Goal: Task Accomplishment & Management: Complete application form

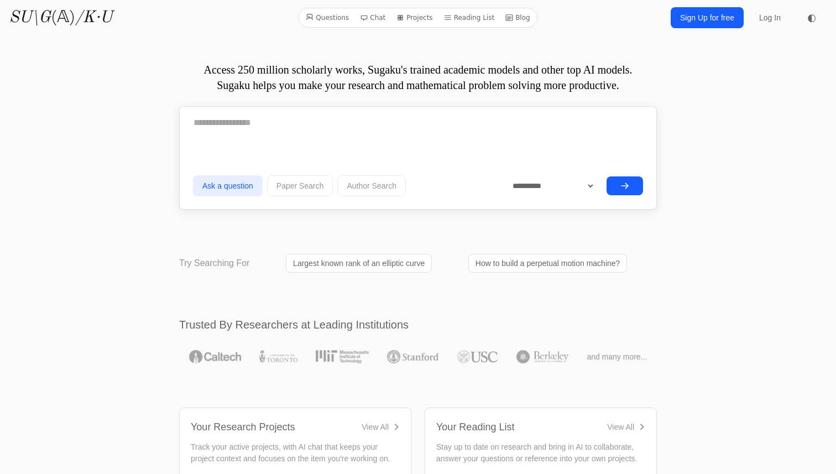
click at [704, 17] on link "Sign Up for free" at bounding box center [707, 17] width 73 height 21
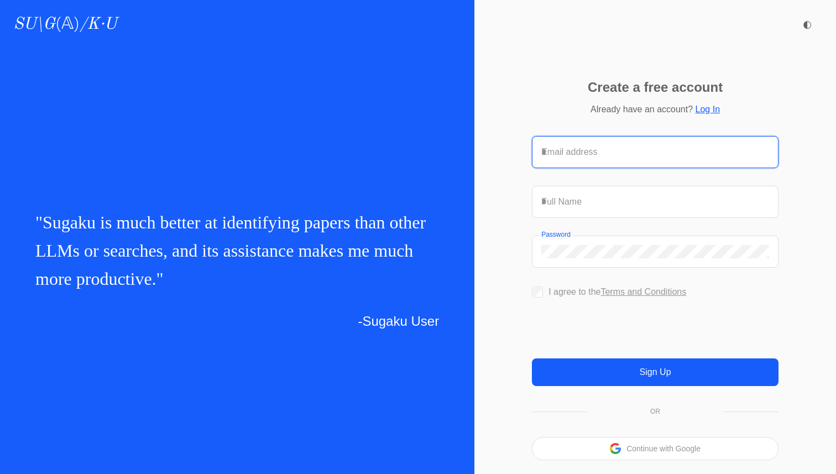
click at [563, 146] on input "Email address" at bounding box center [655, 151] width 228 height 13
type input "**********"
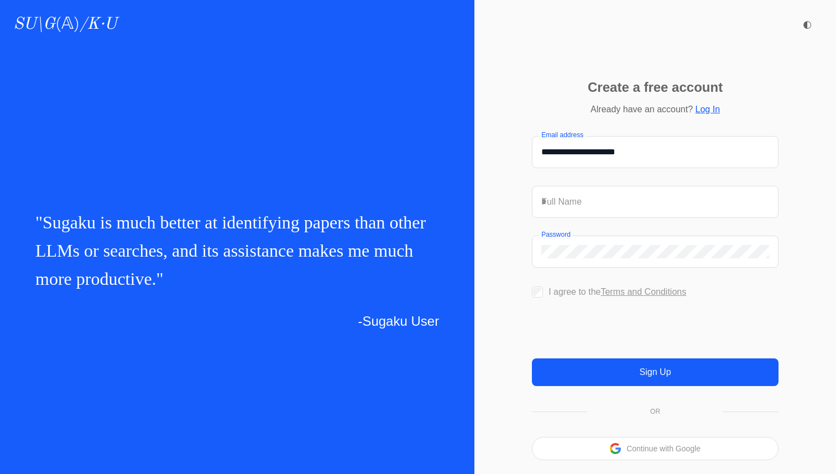
click at [582, 212] on form "**********" at bounding box center [655, 261] width 247 height 250
click at [575, 203] on div "Full Name" at bounding box center [654, 201] width 245 height 31
click at [558, 195] on input "Full Name" at bounding box center [655, 201] width 228 height 13
type input "**********"
click at [542, 286] on div at bounding box center [537, 291] width 11 height 11
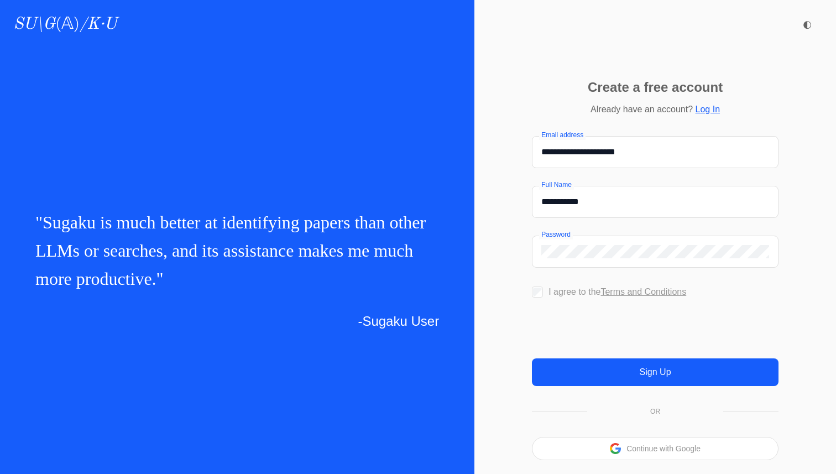
click at [588, 386] on button "Sign Up" at bounding box center [655, 372] width 247 height 28
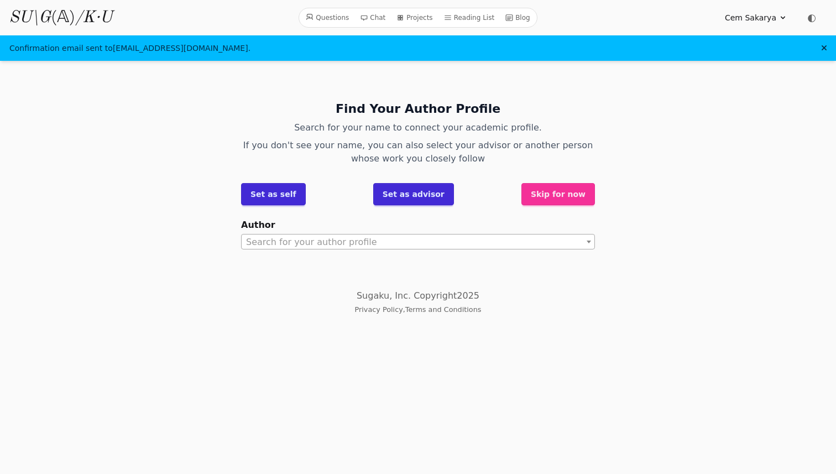
click at [572, 197] on button "Skip for now" at bounding box center [558, 194] width 74 height 22
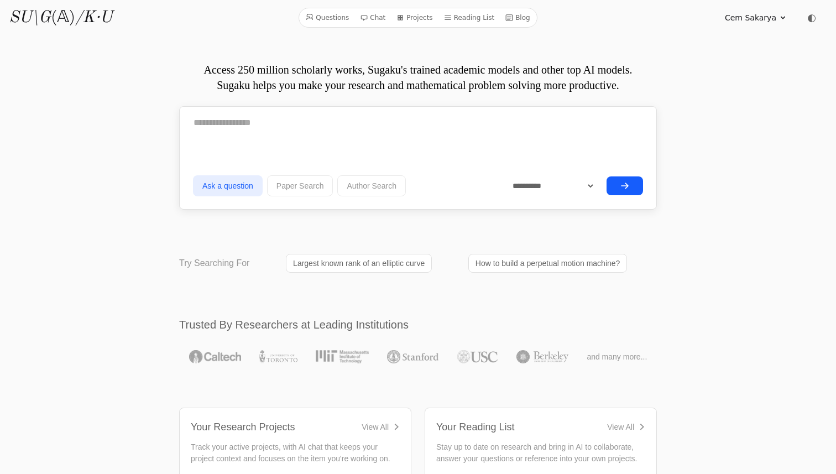
click at [345, 129] on textarea at bounding box center [418, 123] width 450 height 28
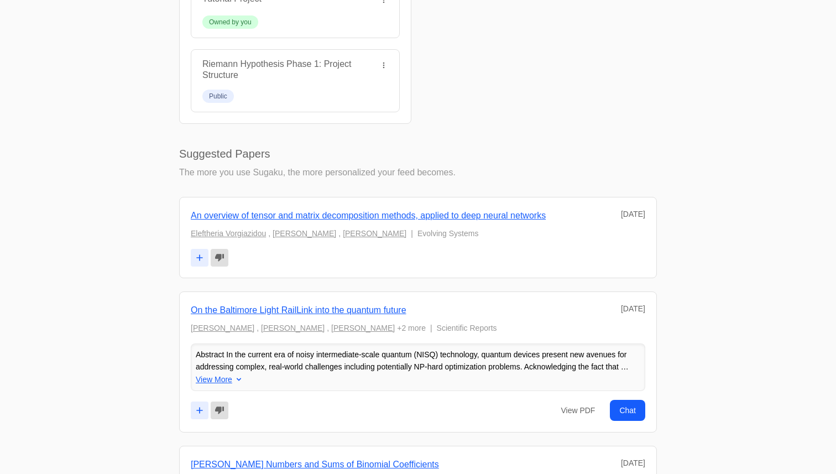
scroll to position [495, 0]
click at [535, 213] on link "An overview of tensor and matrix decomposition methods, applied to deep neural …" at bounding box center [368, 213] width 355 height 9
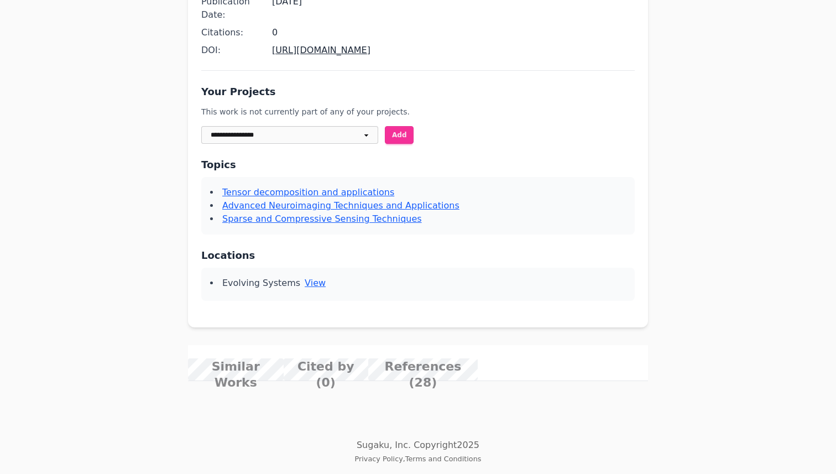
scroll to position [461, 0]
click at [0, 0] on span "View More" at bounding box center [0, 0] width 0 height 0
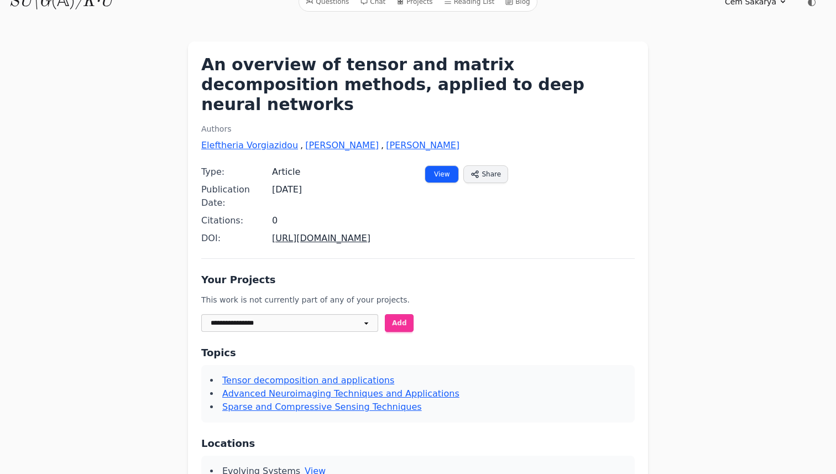
scroll to position [0, 0]
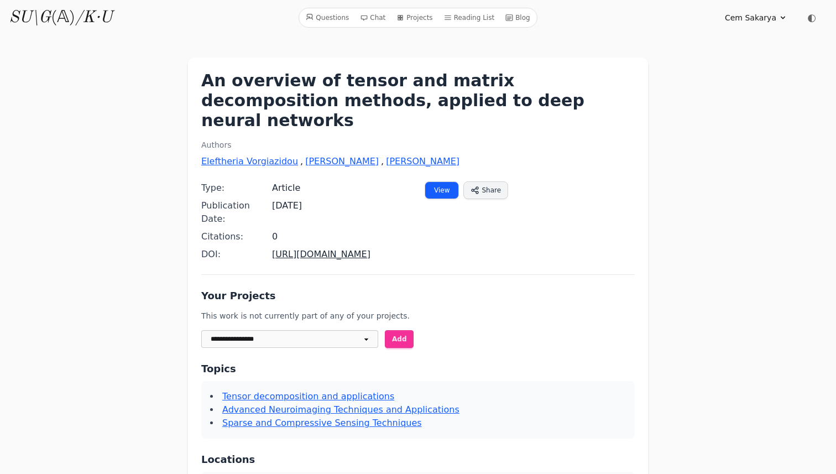
click at [807, 15] on span "◐" at bounding box center [811, 18] width 9 height 10
click at [810, 16] on icon at bounding box center [811, 18] width 8 height 8
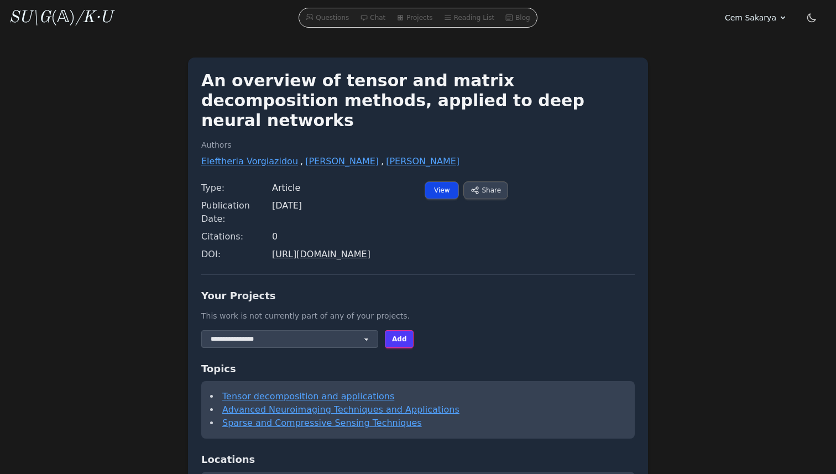
click at [813, 18] on icon at bounding box center [811, 17] width 11 height 11
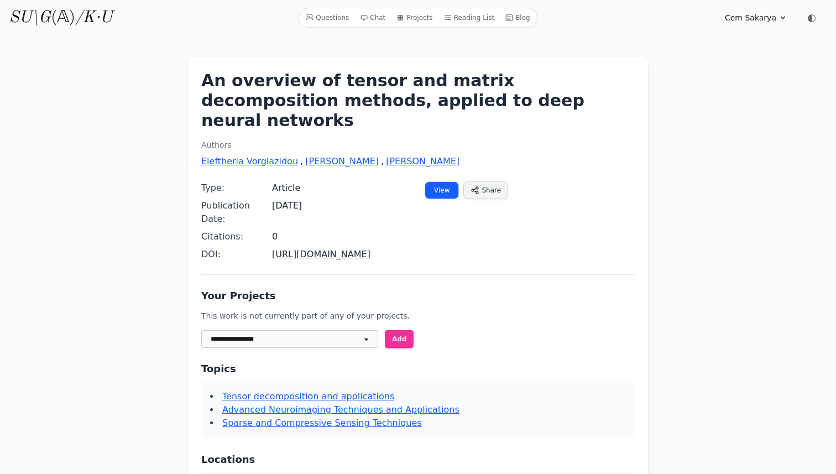
click at [334, 14] on link "Questions" at bounding box center [327, 18] width 52 height 14
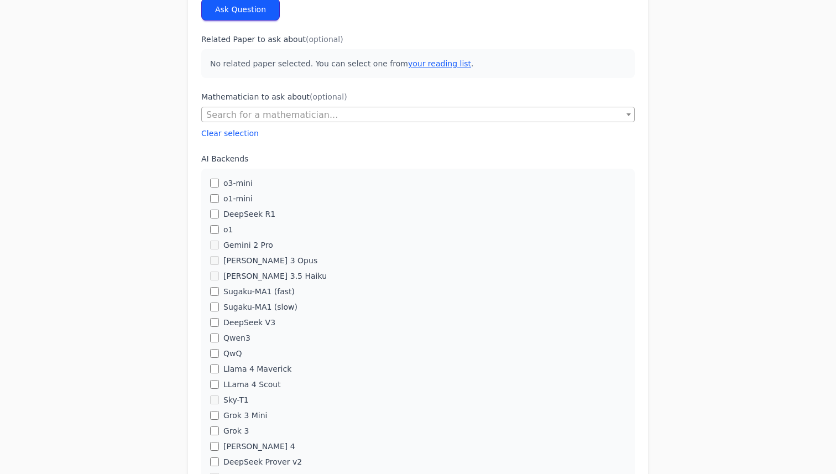
scroll to position [214, 0]
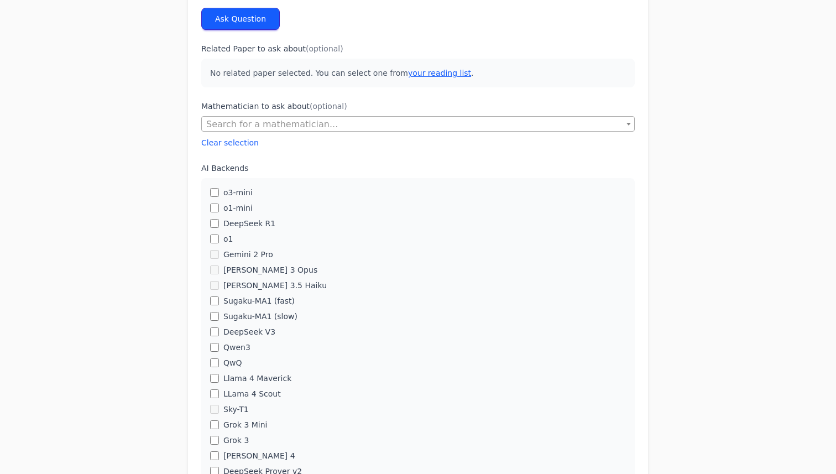
click at [314, 117] on span "Search for a mathematician..." at bounding box center [418, 124] width 432 height 15
type input "**"
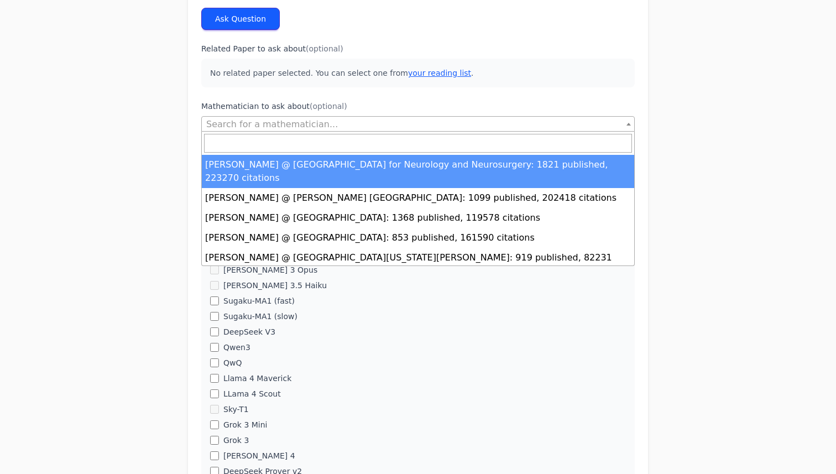
click at [125, 151] on div "Ask a Question Prefer a chat interface with context about you and your work? Yo…" at bounding box center [418, 309] width 672 height 959
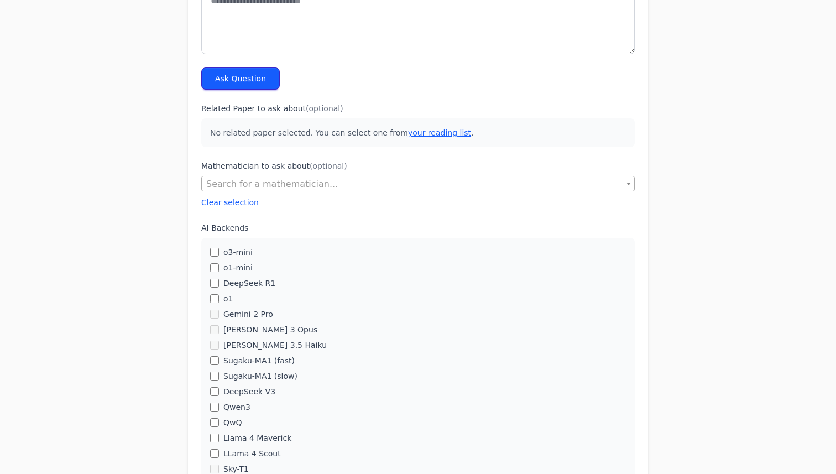
scroll to position [0, 0]
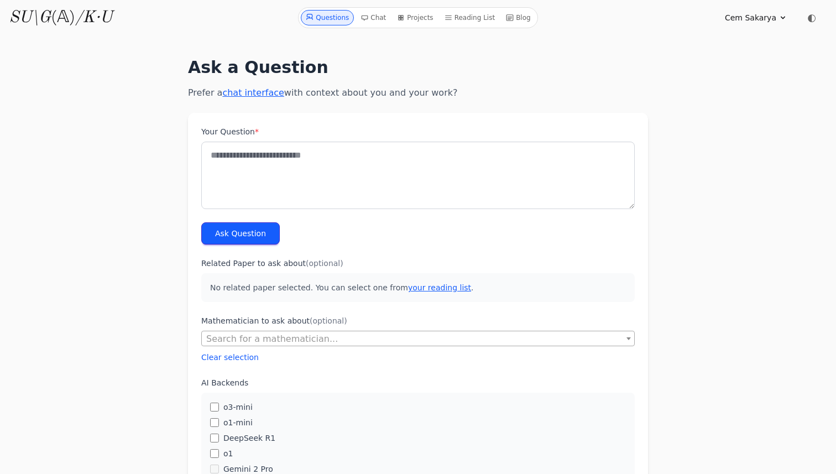
click at [368, 15] on icon at bounding box center [364, 18] width 8 height 8
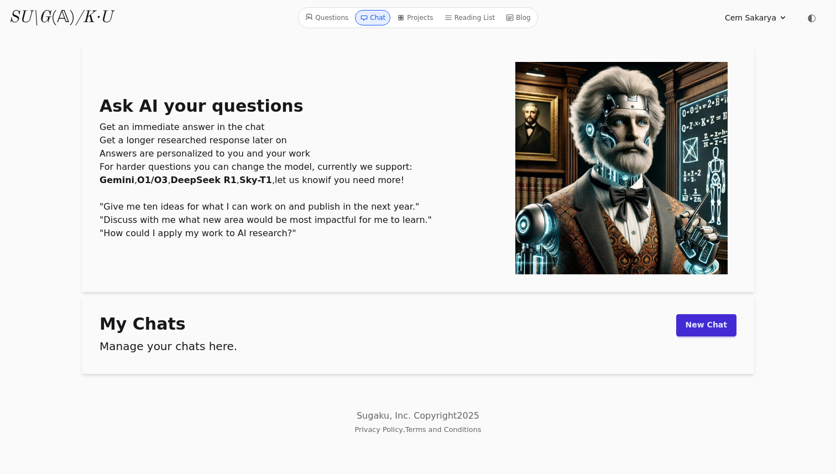
click at [421, 19] on link "Projects" at bounding box center [415, 17] width 45 height 15
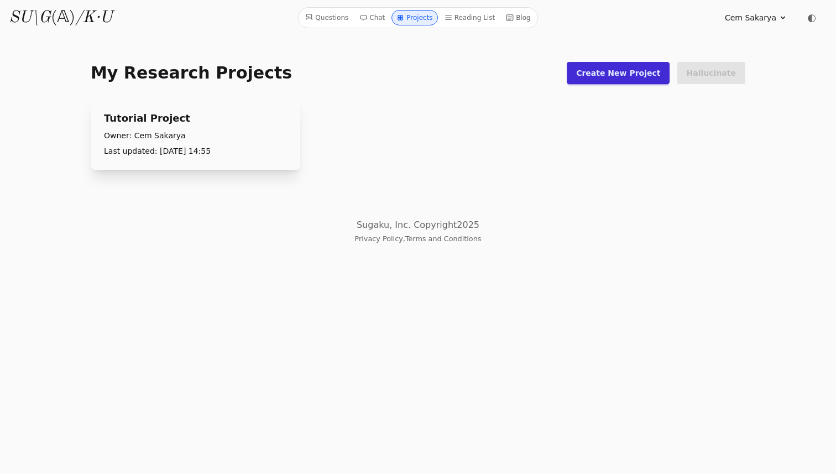
click at [240, 134] on p "Owner: Cem Sakarya" at bounding box center [195, 135] width 183 height 11
click at [271, 111] on icon at bounding box center [270, 110] width 11 height 9
click at [456, 15] on link "Reading List" at bounding box center [470, 17] width 60 height 15
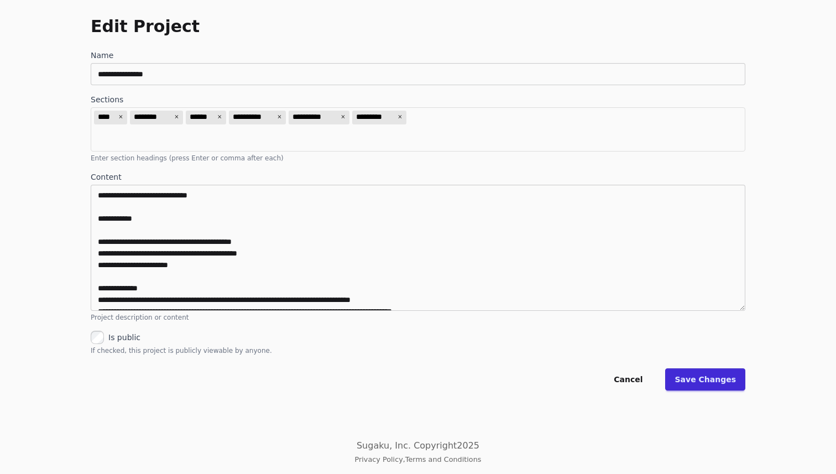
scroll to position [46, 0]
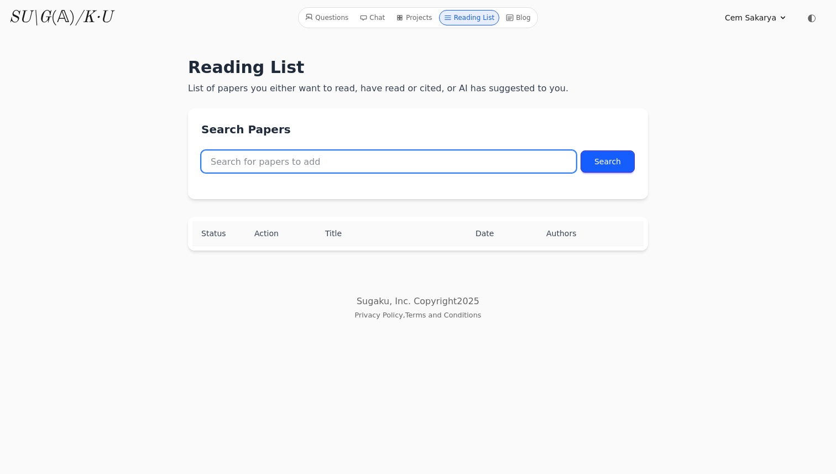
click at [394, 169] on input "text" at bounding box center [388, 161] width 375 height 22
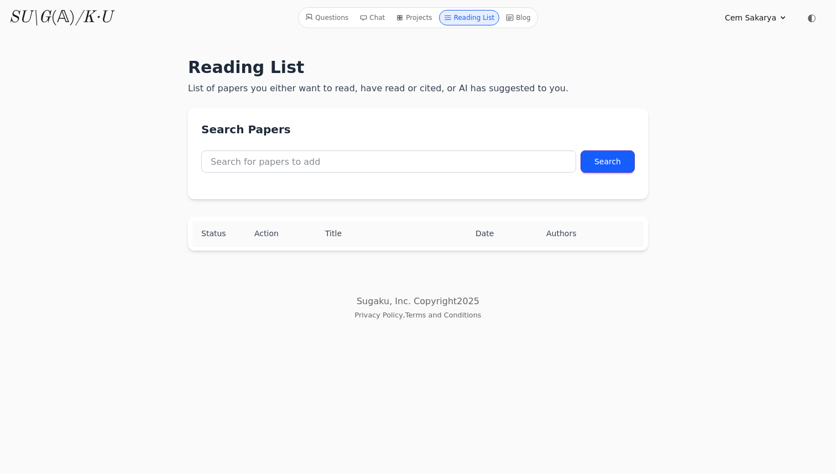
click at [411, 138] on div "Search Papers Search" at bounding box center [418, 153] width 460 height 91
click at [525, 15] on link "Blog" at bounding box center [518, 17] width 34 height 15
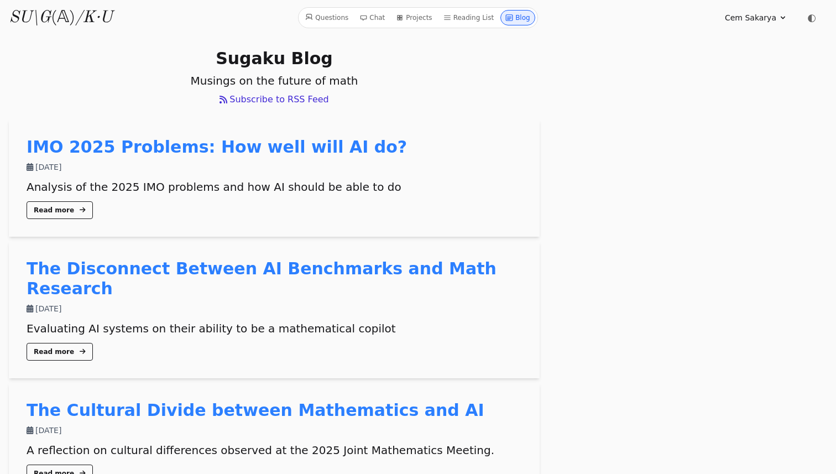
click at [304, 145] on link "IMO 2025 Problems: How well will AI do?" at bounding box center [217, 146] width 380 height 19
click at [199, 268] on link "The Disconnect Between AI Benchmarks and Math Research" at bounding box center [262, 278] width 470 height 39
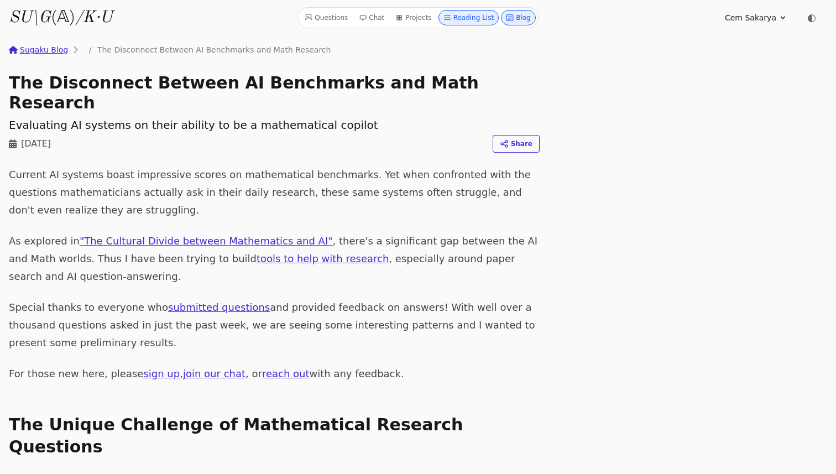
click at [475, 22] on link "Reading List" at bounding box center [468, 17] width 61 height 15
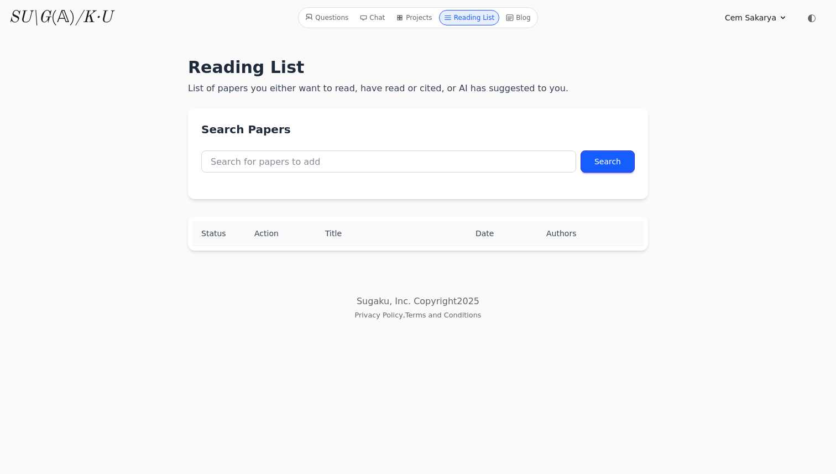
click at [408, 18] on link "Projects" at bounding box center [413, 17] width 45 height 15
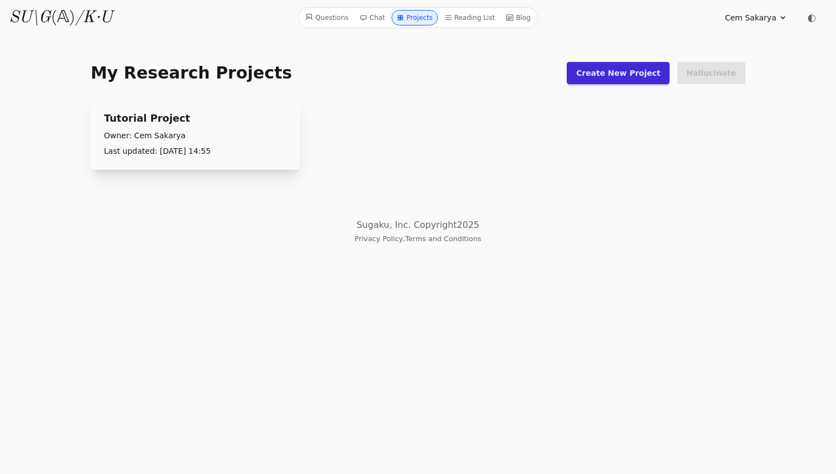
click at [373, 20] on link "Chat" at bounding box center [372, 17] width 34 height 15
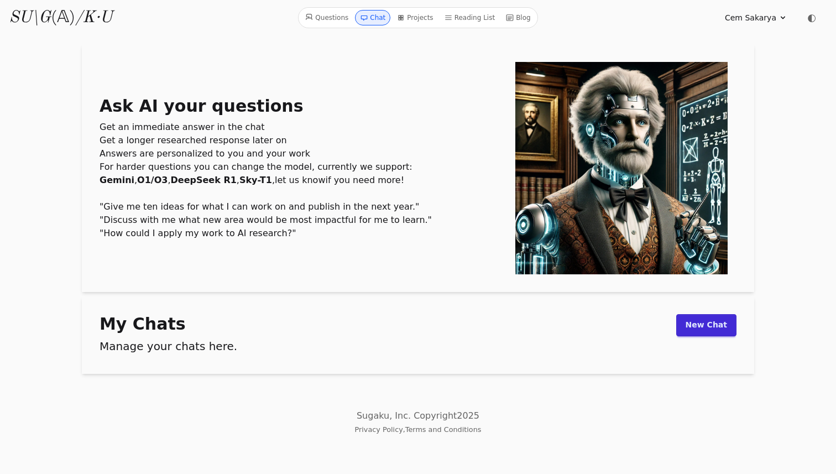
click at [332, 21] on link "Questions" at bounding box center [327, 17] width 52 height 15
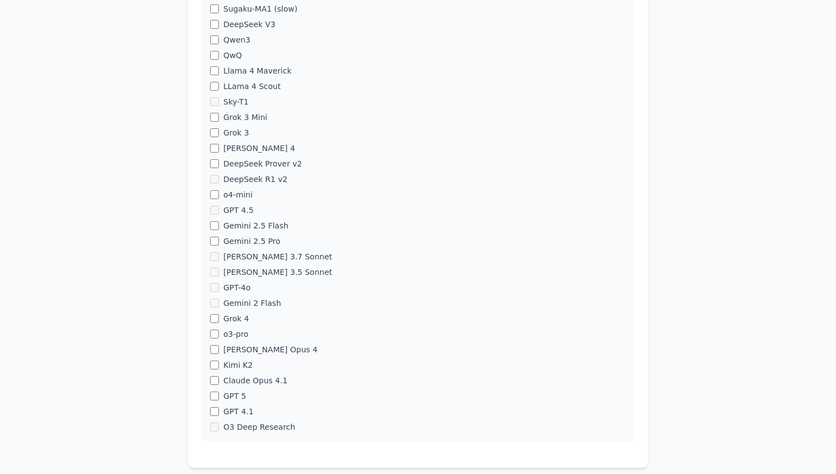
scroll to position [595, 0]
